Goal: Check status

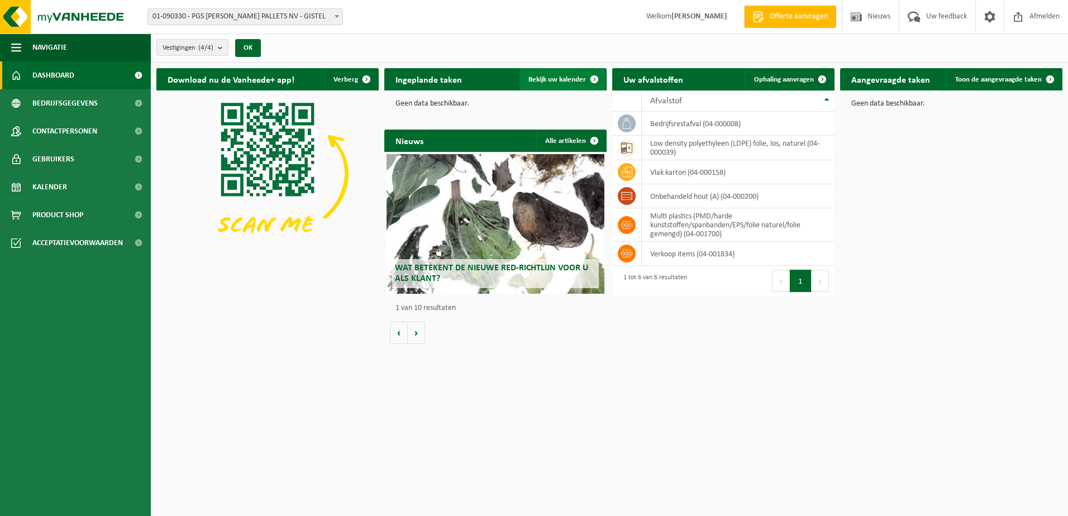
click at [559, 76] on span "Bekijk uw kalender" at bounding box center [558, 79] width 58 height 7
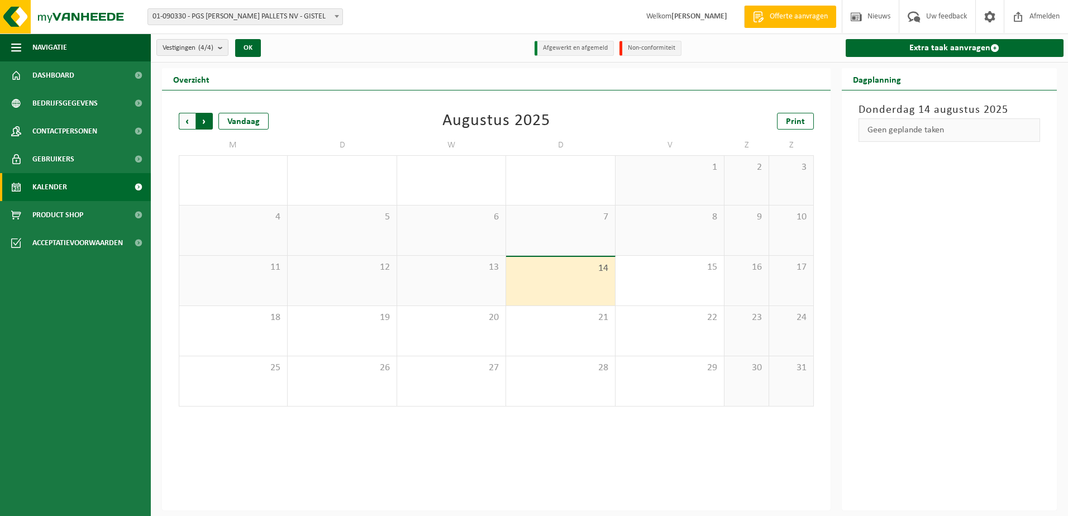
click at [188, 116] on span "Vorige" at bounding box center [187, 121] width 17 height 17
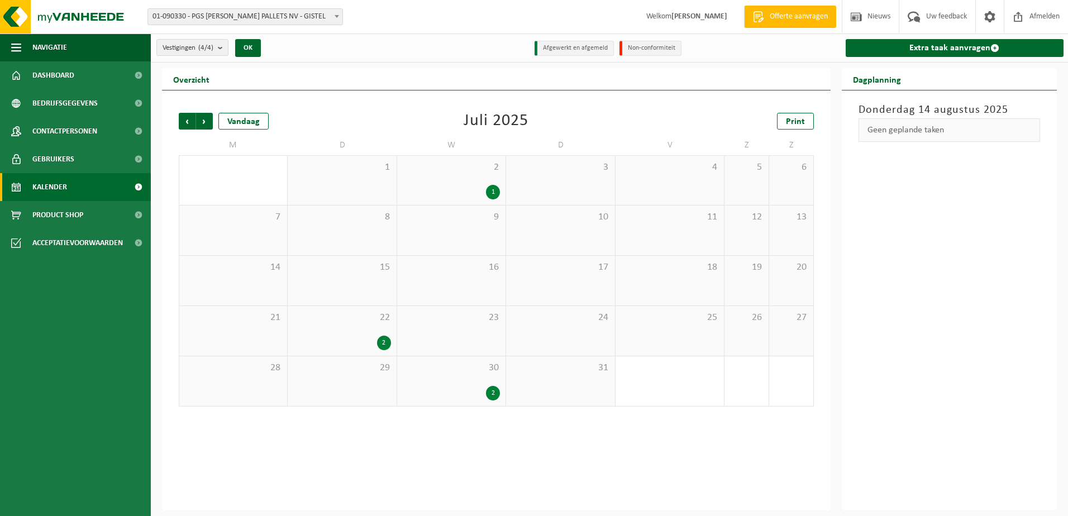
click at [188, 116] on span "Vorige" at bounding box center [187, 121] width 17 height 17
click at [378, 225] on div "3 2" at bounding box center [342, 231] width 108 height 50
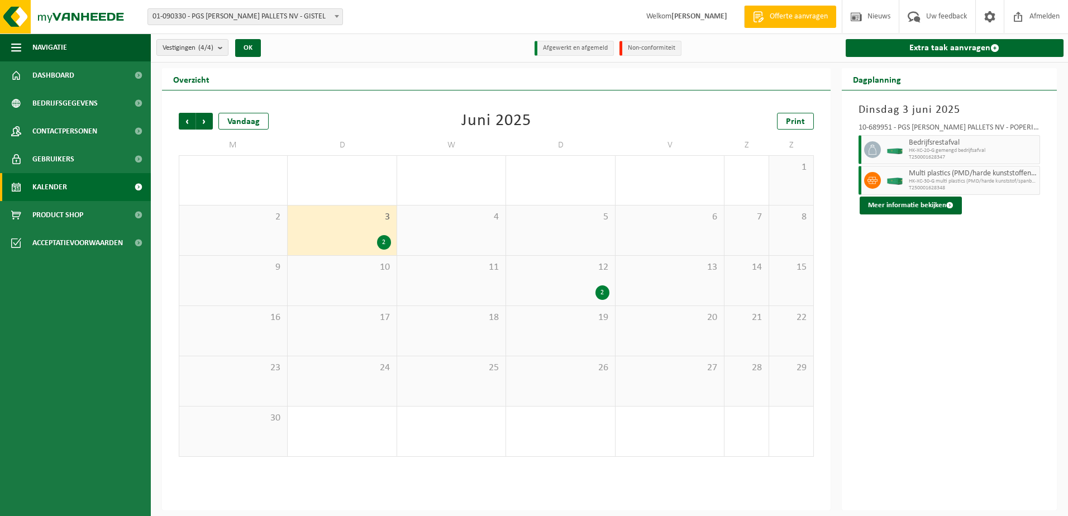
click at [582, 273] on div "12 2" at bounding box center [560, 281] width 108 height 50
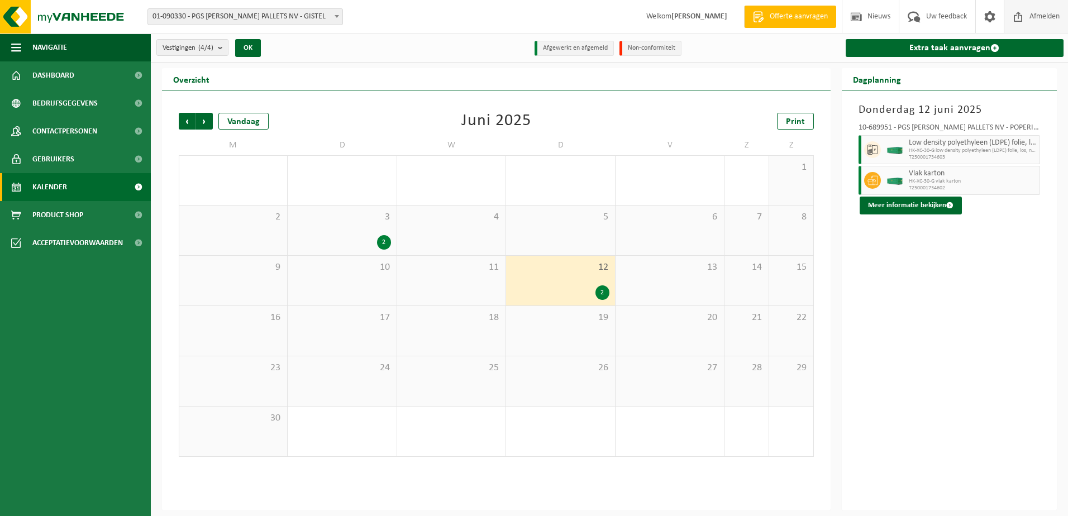
click at [1044, 15] on span "Afmelden" at bounding box center [1045, 16] width 36 height 33
